Goal: Find specific page/section: Find specific page/section

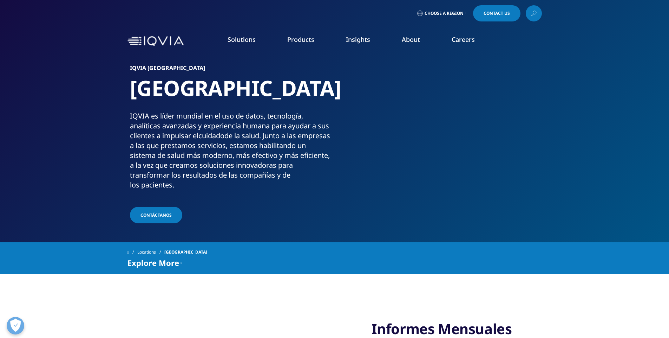
click at [244, 39] on link "Solutions" at bounding box center [242, 39] width 28 height 8
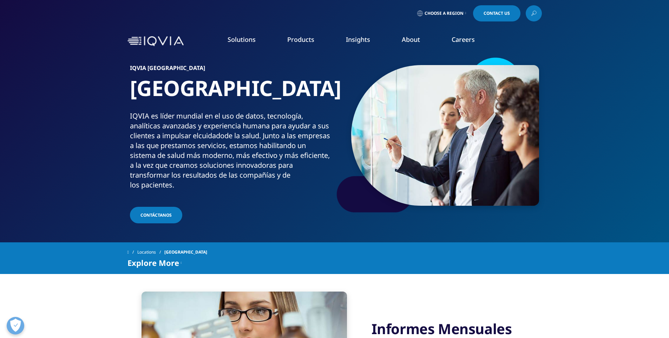
click at [244, 41] on link "Solutions" at bounding box center [242, 39] width 28 height 8
click at [230, 170] on link "Pharmaceutical Manufacturers" at bounding box center [214, 169] width 112 height 8
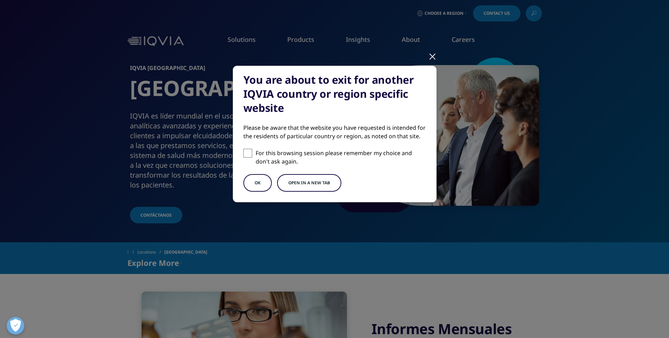
click at [250, 182] on button "OK" at bounding box center [257, 183] width 28 height 18
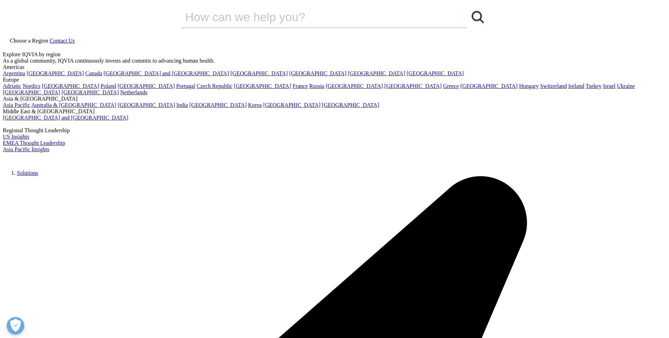
click at [48, 38] on span "Choose a Region" at bounding box center [29, 41] width 38 height 6
click at [461, 89] on link "[GEOGRAPHIC_DATA]" at bounding box center [489, 86] width 57 height 6
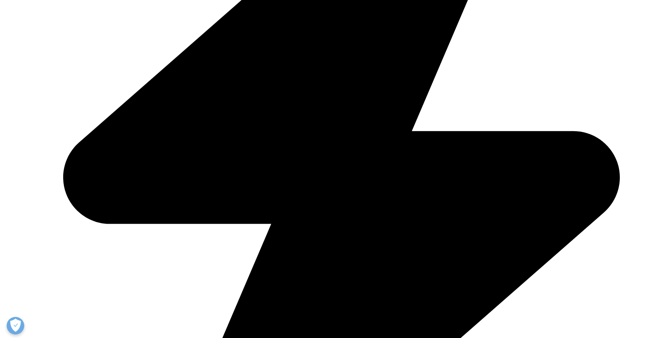
scroll to position [386, 0]
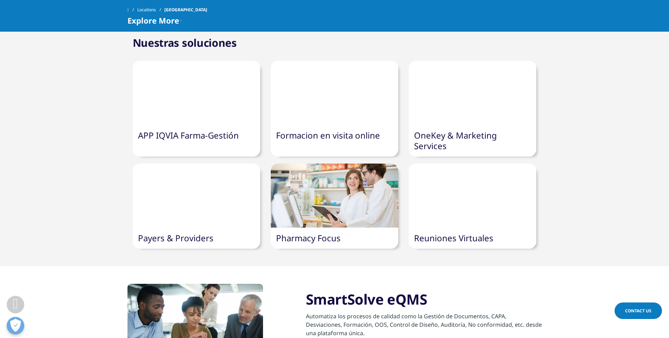
click at [305, 232] on link "Pharmacy Focus" at bounding box center [308, 238] width 65 height 12
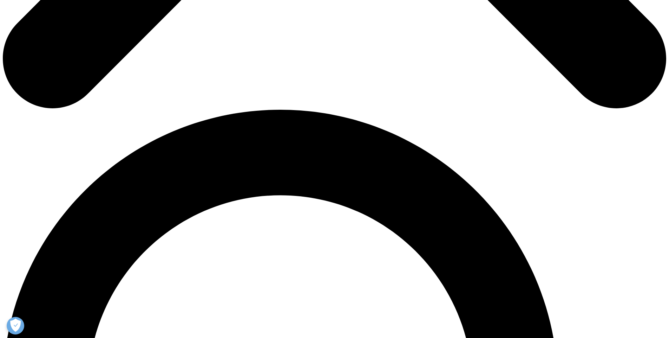
scroll to position [488, 0]
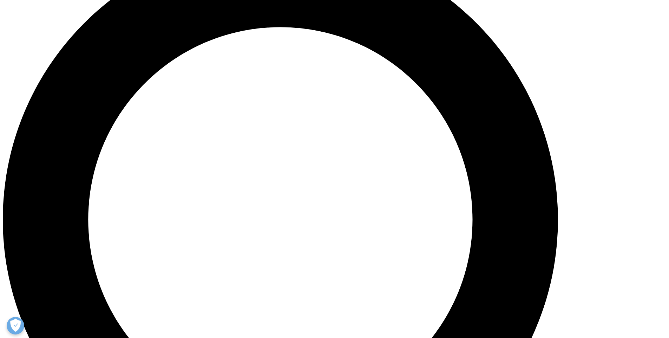
scroll to position [738, 0]
